Goal: Obtain resource: Download file/media

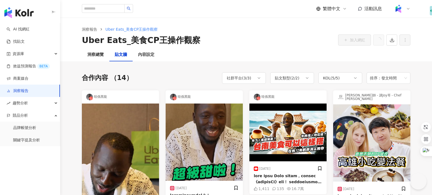
click at [99, 52] on div "洞察總覽" at bounding box center [95, 55] width 16 height 7
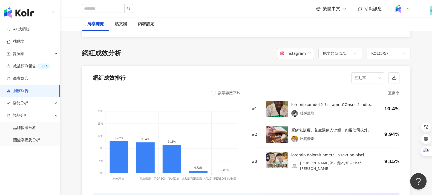
scroll to position [404, 0]
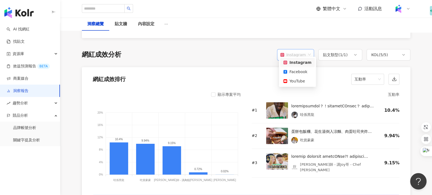
click at [309, 50] on span "Instagram" at bounding box center [296, 55] width 30 height 10
click at [306, 69] on div "Facebook" at bounding box center [298, 72] width 28 height 6
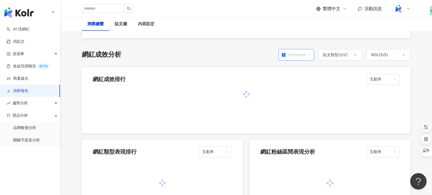
click at [307, 51] on span "Facebook" at bounding box center [296, 55] width 29 height 10
click at [301, 81] on div "YouTube" at bounding box center [297, 81] width 27 height 6
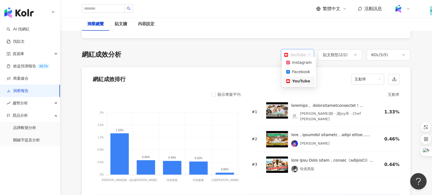
click at [306, 50] on span "YouTube" at bounding box center [297, 55] width 27 height 10
click at [303, 70] on div "Facebook" at bounding box center [298, 72] width 25 height 6
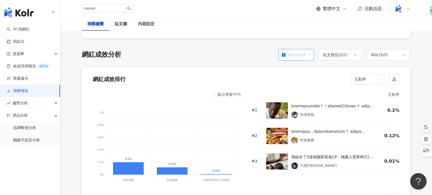
click at [304, 52] on div "Facebook" at bounding box center [294, 55] width 24 height 10
click at [301, 62] on div "Instagram" at bounding box center [297, 62] width 27 height 6
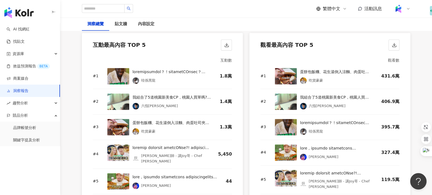
scroll to position [748, 0]
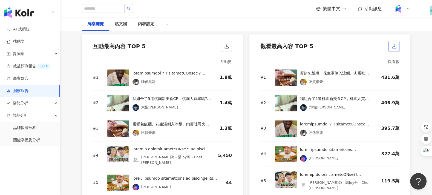
click at [396, 44] on icon "button" at bounding box center [394, 46] width 5 height 5
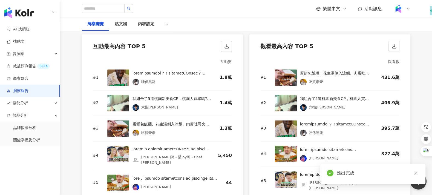
drag, startPoint x: 366, startPoint y: 178, endPoint x: 348, endPoint y: 176, distance: 18.7
click at [366, 178] on div "匯出完成" at bounding box center [373, 174] width 105 height 20
click at [348, 176] on div "匯出完成" at bounding box center [378, 173] width 82 height 7
click at [346, 174] on div "匯出完成" at bounding box center [378, 173] width 82 height 7
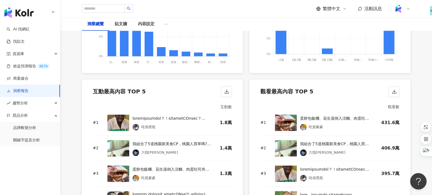
scroll to position [750, 0]
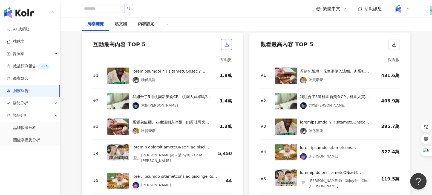
click at [227, 42] on line "button" at bounding box center [227, 43] width 0 height 2
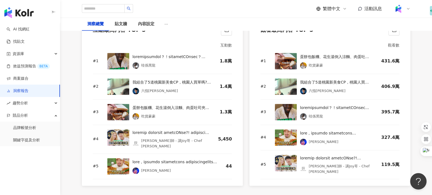
scroll to position [764, 0]
click at [116, 160] on img at bounding box center [118, 166] width 22 height 16
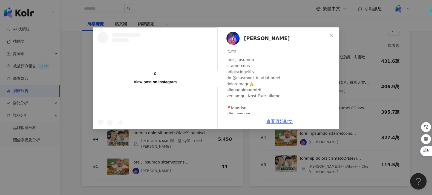
click at [118, 158] on div "View post on Instagram 阿達 Ada chang 2025/5/7 隱藏 44 327.4萬 查看原始貼文" at bounding box center [216, 97] width 432 height 195
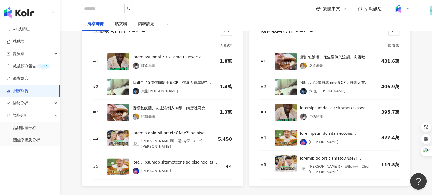
click at [122, 158] on img at bounding box center [118, 166] width 22 height 16
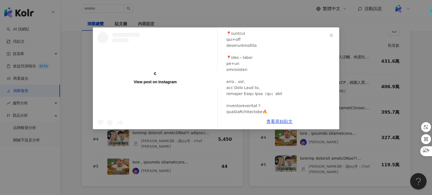
scroll to position [70, 0]
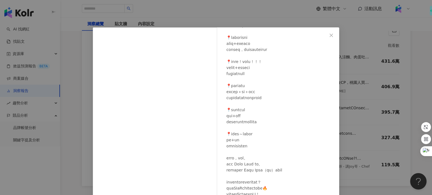
click at [279, 120] on div at bounding box center [281, 97] width 108 height 223
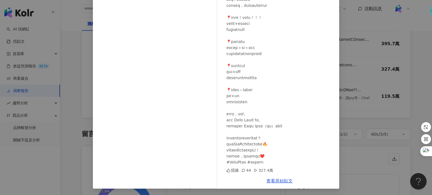
scroll to position [839, 0]
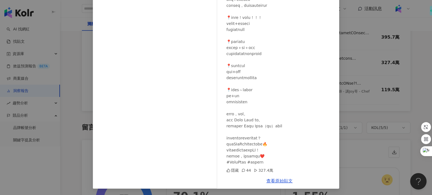
click at [79, 158] on div "阿達 Ada chang 2025/5/7 隱藏 44 327.4萬 查看原始貼文" at bounding box center [216, 97] width 432 height 195
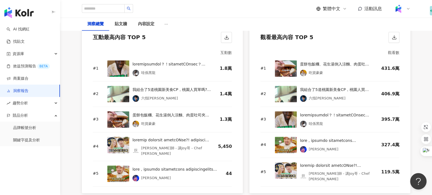
scroll to position [744, 0]
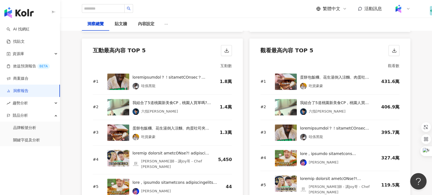
click at [121, 150] on img at bounding box center [118, 158] width 22 height 16
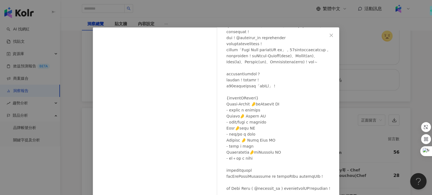
scroll to position [1022, 0]
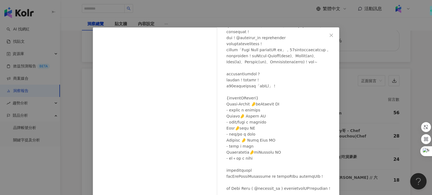
click at [88, 125] on div "阿辰師 - 講Joy哥 - Chef Chouchou 2025/5/9 5,411 39 119.5萬 查看原始貼文" at bounding box center [216, 97] width 432 height 195
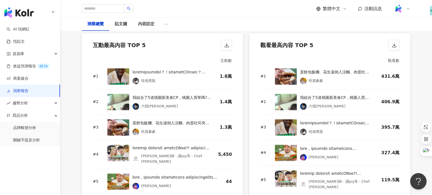
scroll to position [748, 0]
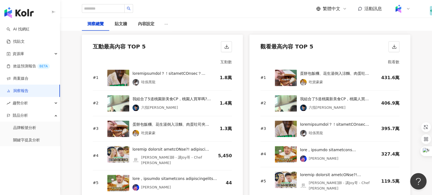
click at [221, 41] on div "互動最高內容 TOP 5" at bounding box center [162, 45] width 161 height 21
click at [225, 44] on icon "button" at bounding box center [226, 46] width 5 height 5
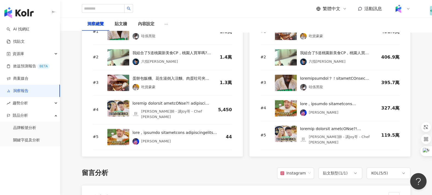
click at [118, 129] on img at bounding box center [118, 137] width 22 height 16
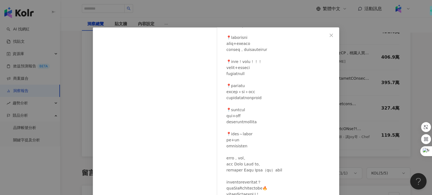
scroll to position [44, 0]
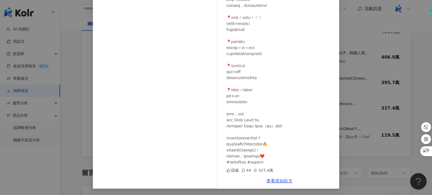
click at [75, 134] on div "阿達 Ada chang 2025/5/7 隱藏 44 327.4萬 查看原始貼文" at bounding box center [216, 97] width 432 height 195
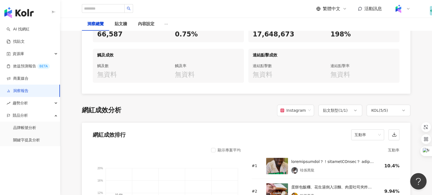
scroll to position [350, 0]
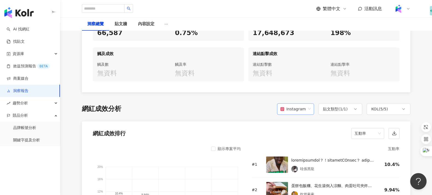
click at [298, 106] on div "Instagram" at bounding box center [293, 109] width 25 height 10
click at [298, 131] on div "YouTube" at bounding box center [297, 135] width 35 height 9
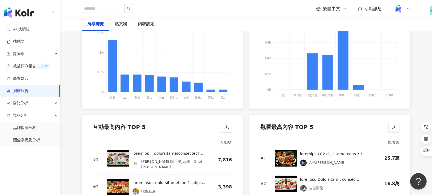
scroll to position [731, 0]
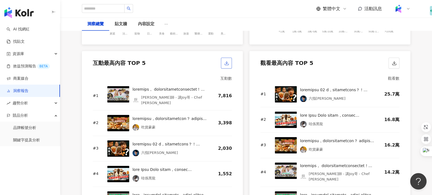
click at [227, 61] on icon "button" at bounding box center [226, 63] width 5 height 5
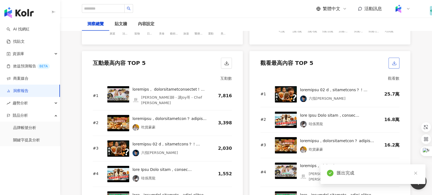
click at [394, 61] on line "button" at bounding box center [394, 62] width 0 height 2
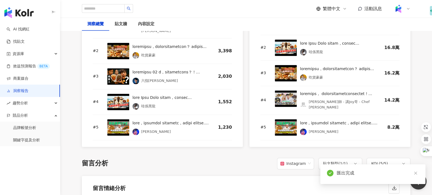
scroll to position [811, 0]
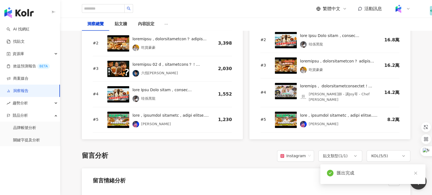
click at [231, 150] on div "留言分析 Instagram 貼文類型 ( 1 / 1 ) KOL ( 5 / 5 )" at bounding box center [246, 156] width 329 height 12
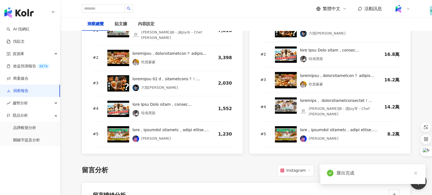
scroll to position [774, 0]
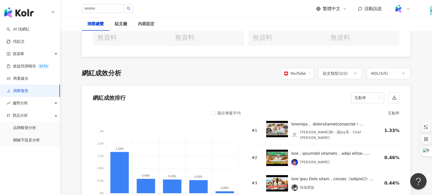
scroll to position [372, 0]
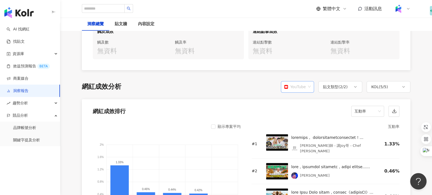
click at [305, 83] on div "YouTube" at bounding box center [295, 87] width 22 height 10
click at [303, 104] on div "Facebook" at bounding box center [298, 104] width 25 height 6
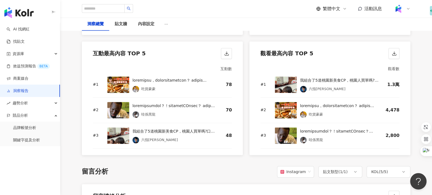
scroll to position [740, 0]
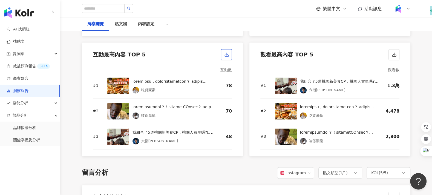
click at [226, 52] on icon "button" at bounding box center [226, 54] width 5 height 5
click at [394, 53] on line "button" at bounding box center [394, 54] width 0 height 2
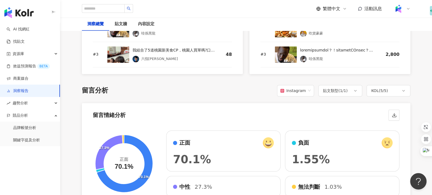
scroll to position [845, 0]
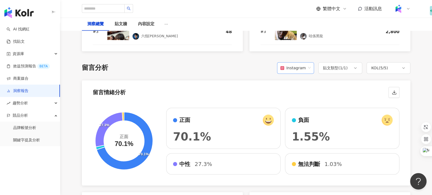
click at [298, 64] on div "Instagram" at bounding box center [293, 68] width 25 height 10
click at [297, 82] on div "Facebook" at bounding box center [297, 84] width 26 height 6
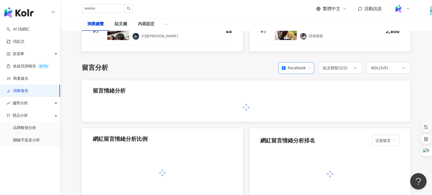
click at [302, 64] on div "Facebook" at bounding box center [294, 68] width 24 height 10
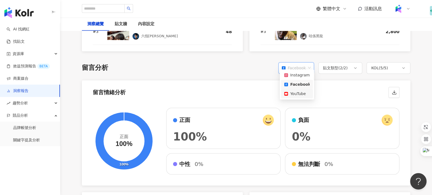
click at [295, 93] on div "YouTube" at bounding box center [296, 94] width 25 height 6
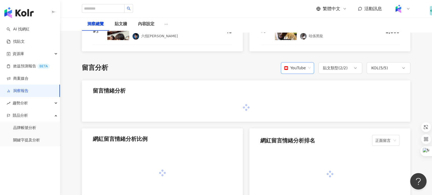
click at [304, 63] on div "YouTube" at bounding box center [295, 68] width 22 height 10
click at [299, 75] on div "Instagram" at bounding box center [298, 75] width 24 height 6
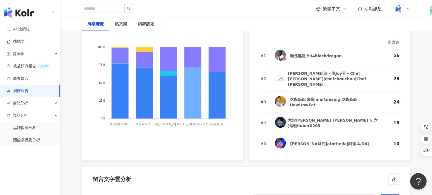
scroll to position [965, 0]
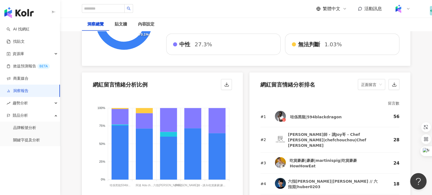
drag, startPoint x: 311, startPoint y: 50, endPoint x: 226, endPoint y: 57, distance: 86.0
click at [312, 50] on div "70.1% 27.3% 正面 70.1% 正面 70.1% 負面 1.55% 中性 27.3% 無法判斷 1.03%" at bounding box center [246, 23] width 329 height 84
